Goal: Register for event/course

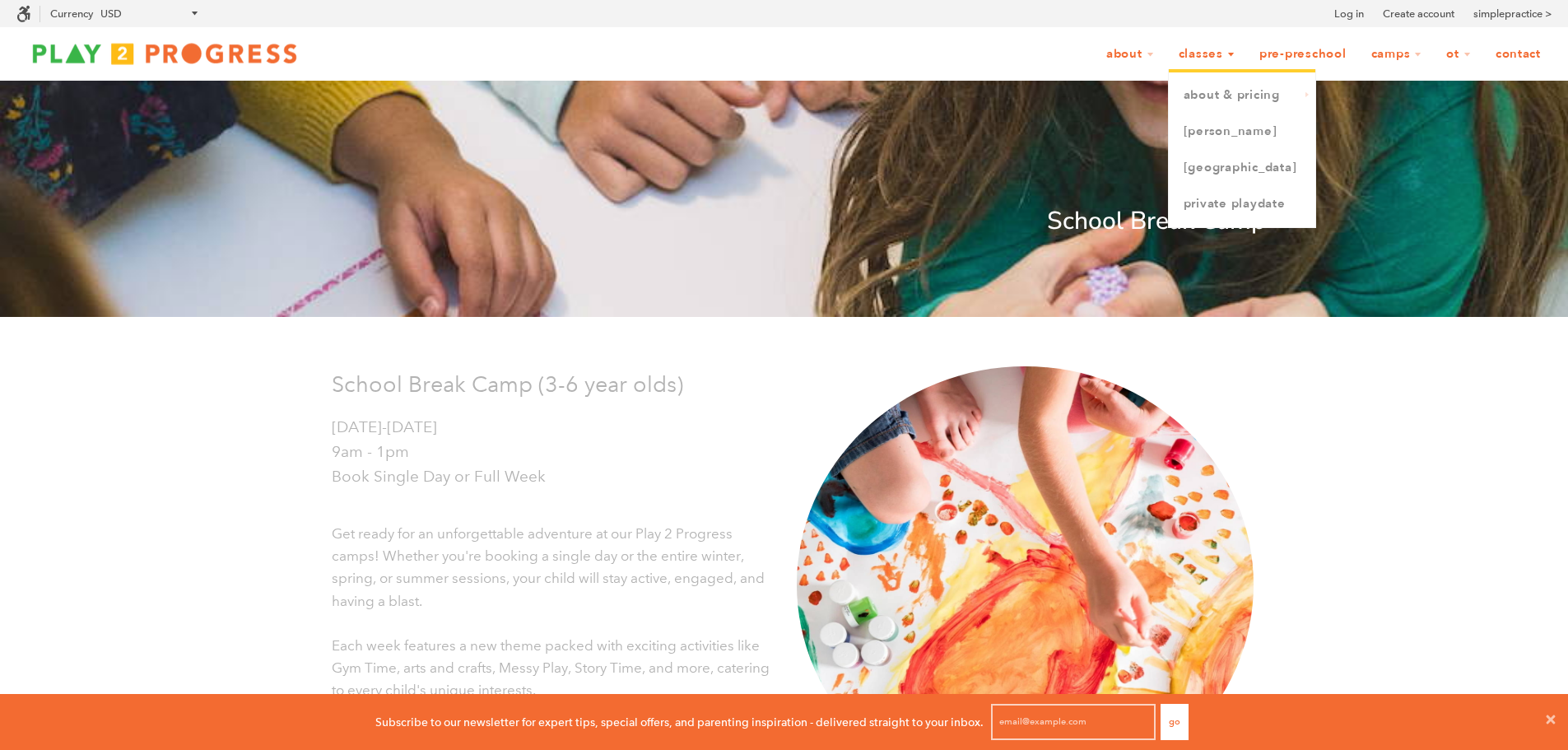
scroll to position [13, 13]
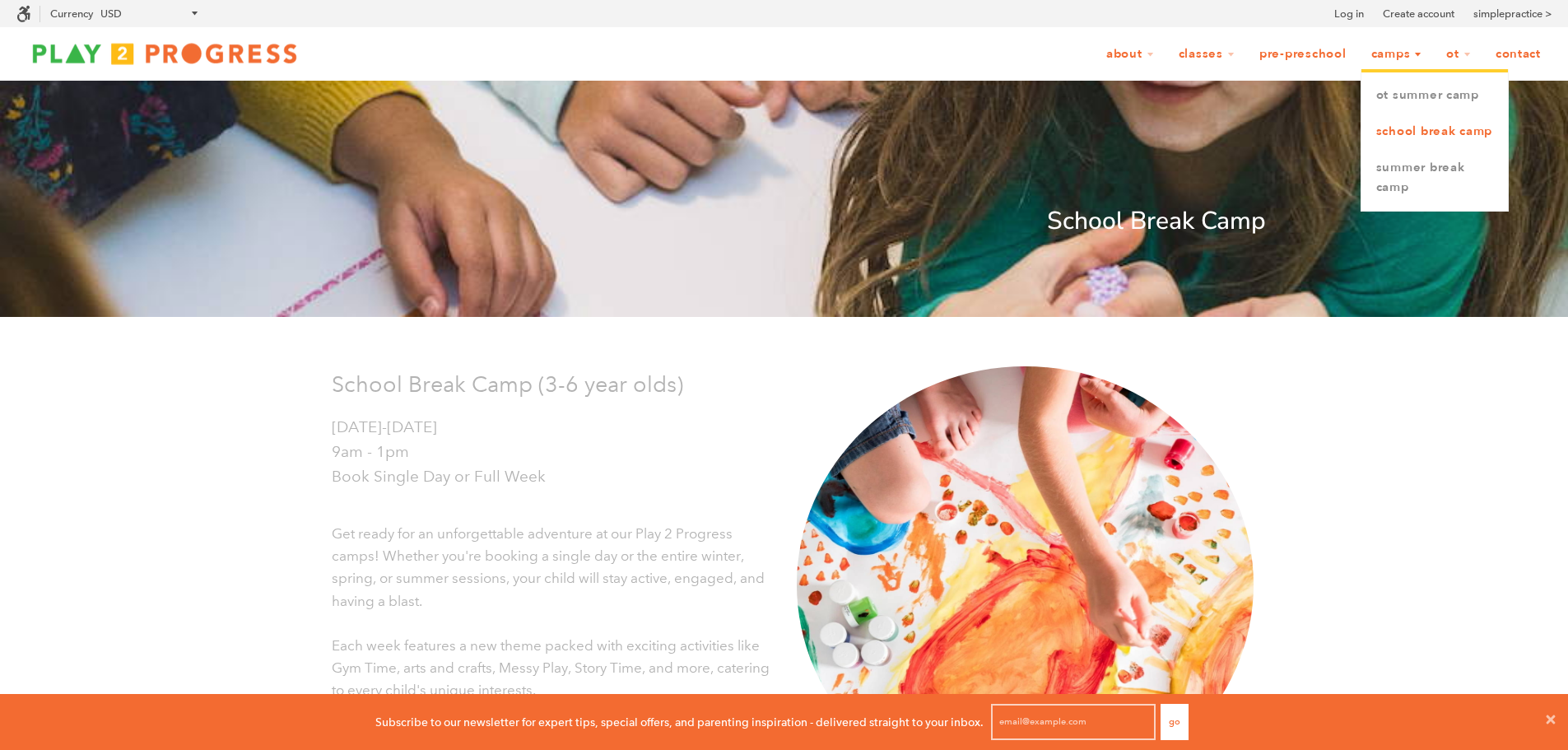
click at [1410, 130] on link "School Break Camp" at bounding box center [1433, 132] width 146 height 36
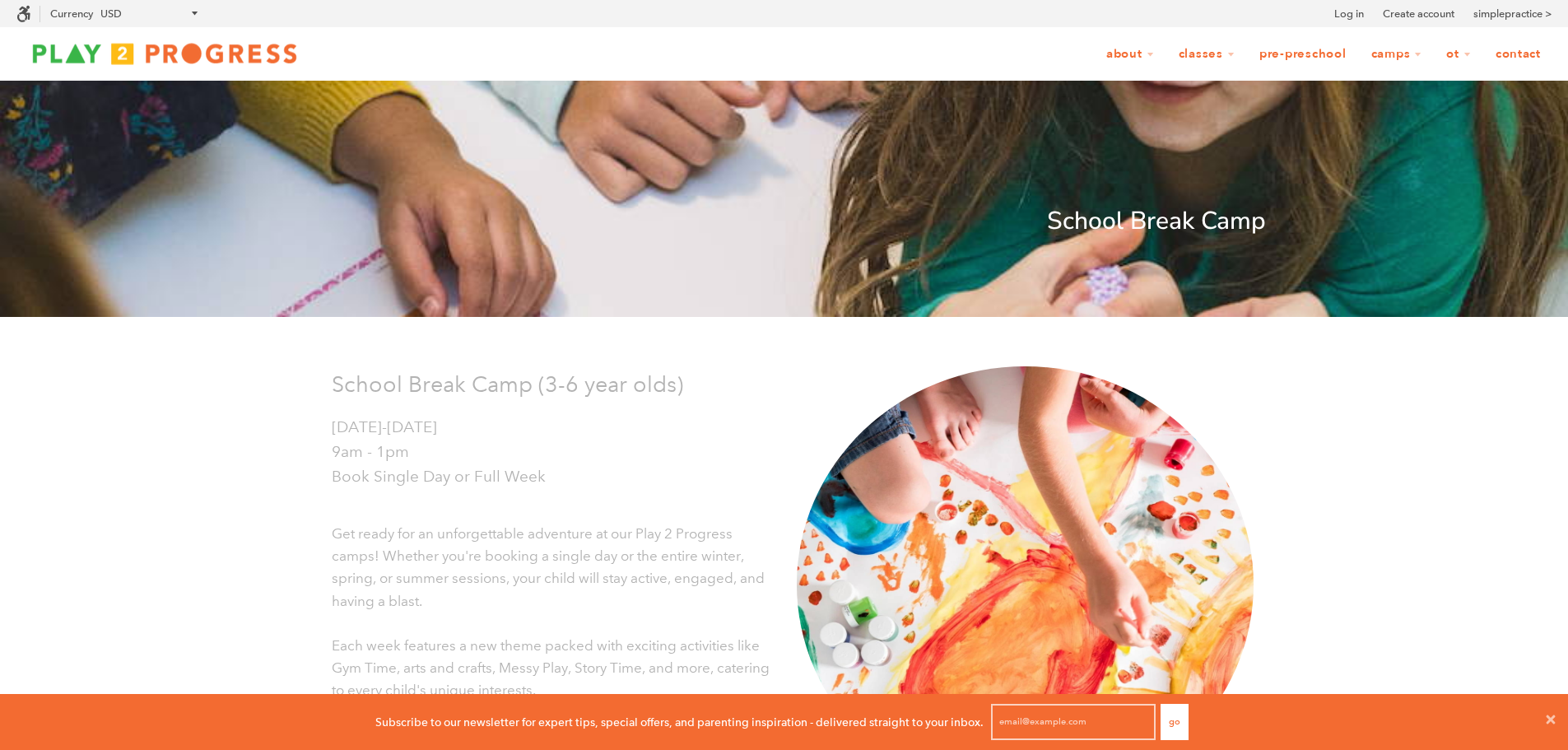
scroll to position [13, 13]
click at [1549, 715] on icon at bounding box center [1550, 719] width 13 height 13
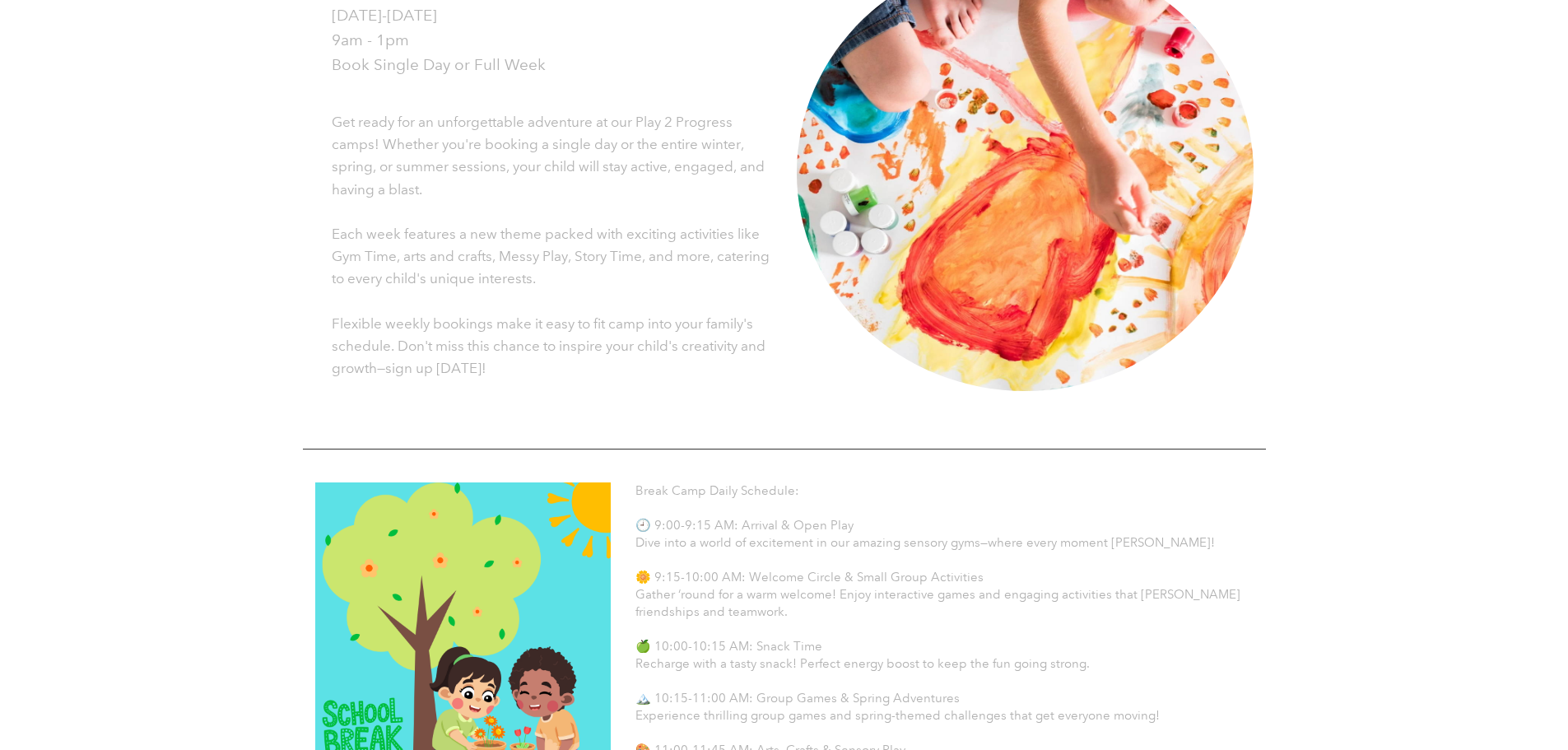
scroll to position [0, 0]
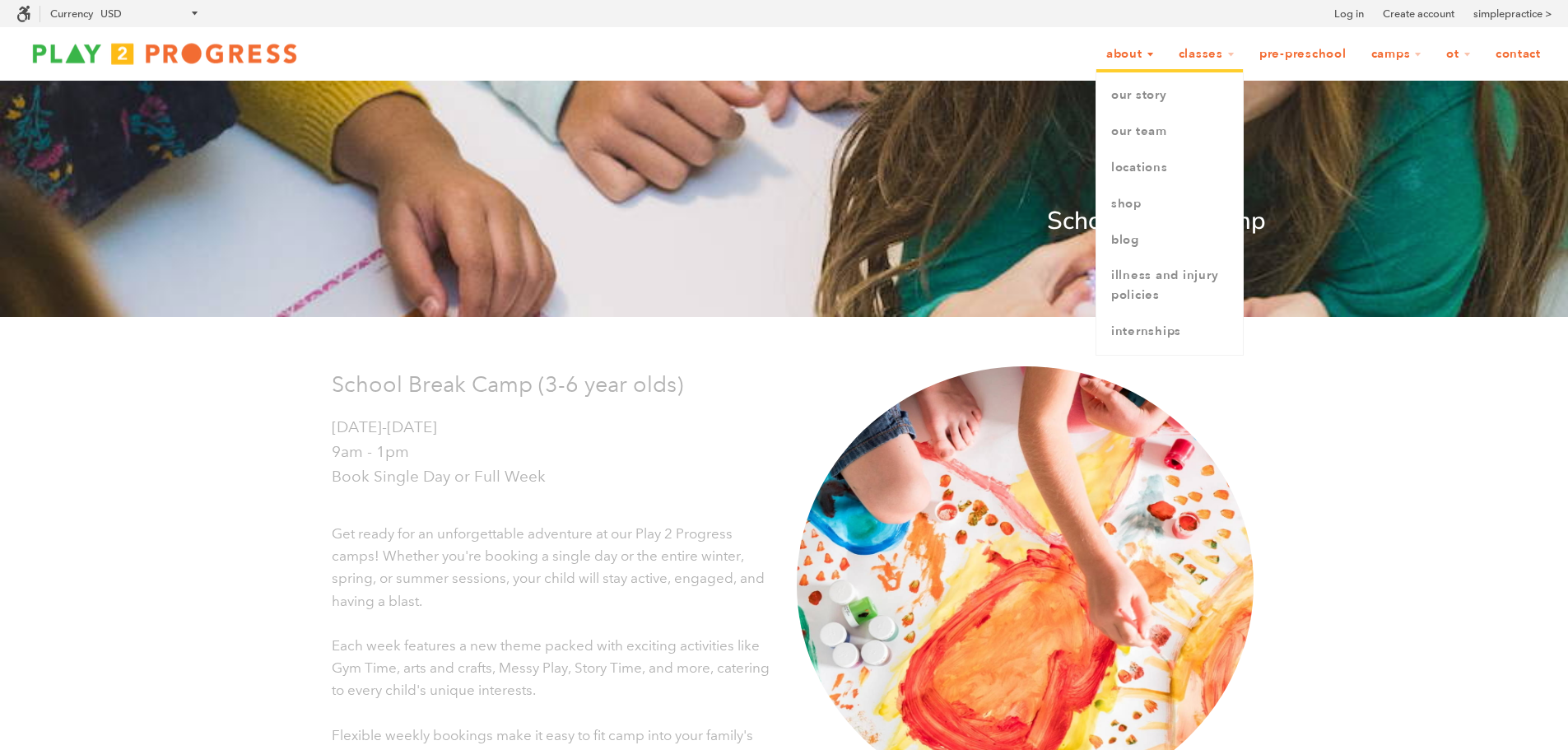
click at [1123, 49] on link "About" at bounding box center [1130, 55] width 69 height 31
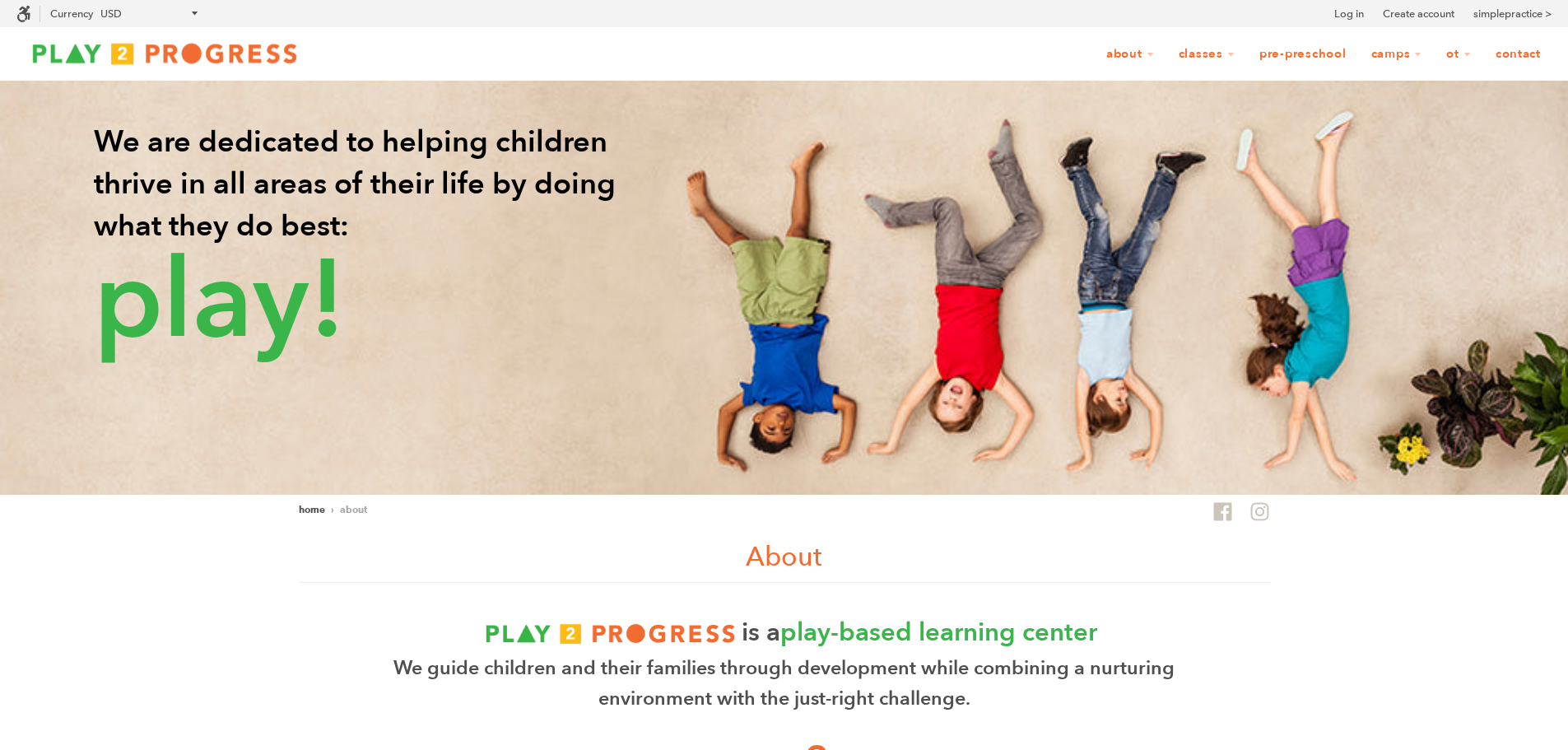
scroll to position [1, 13]
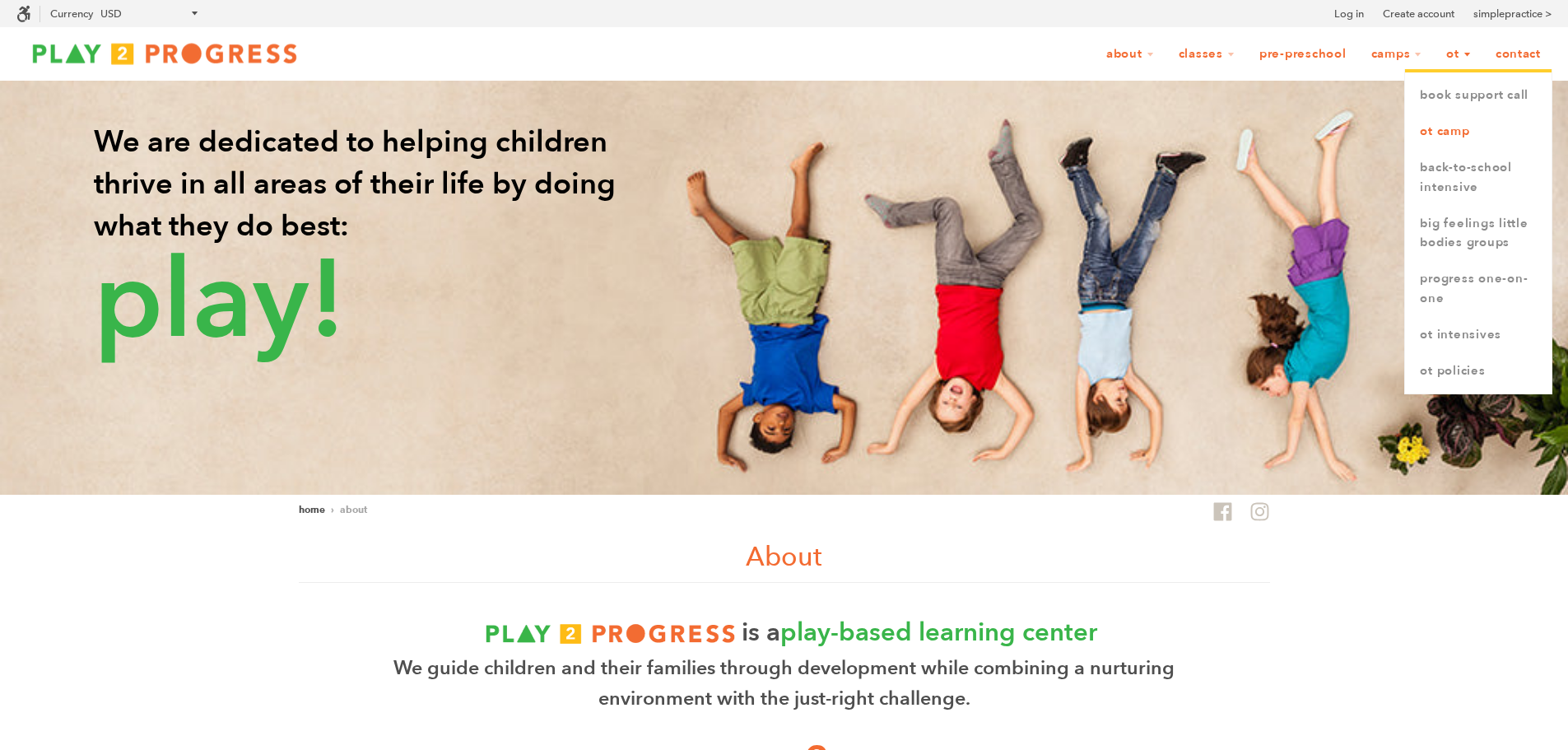
click at [1448, 115] on link "OT Camp" at bounding box center [1477, 132] width 146 height 36
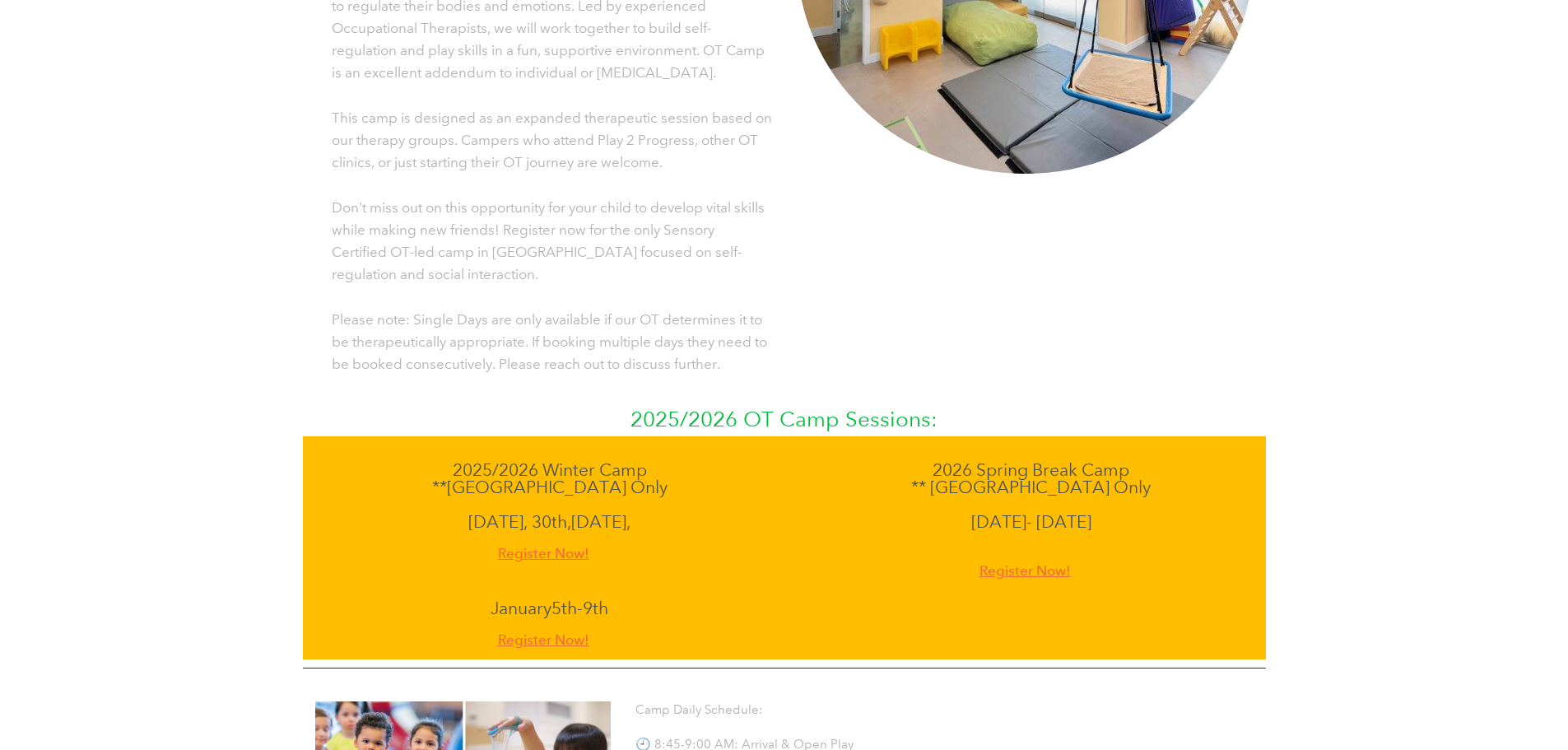
scroll to position [658, 0]
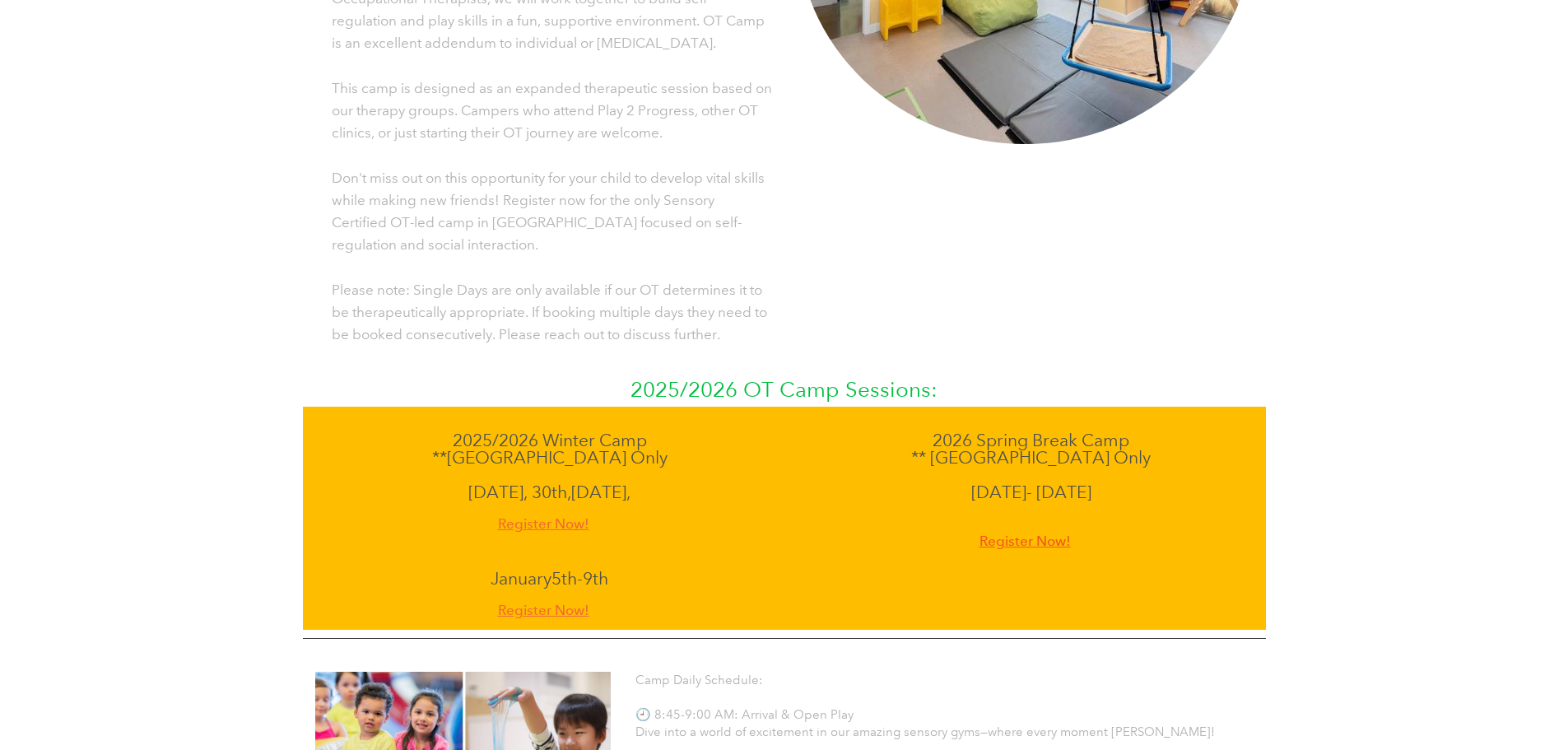
click at [1031, 530] on span "Register Now!" at bounding box center [1024, 541] width 91 height 22
